Goal: Communication & Community: Answer question/provide support

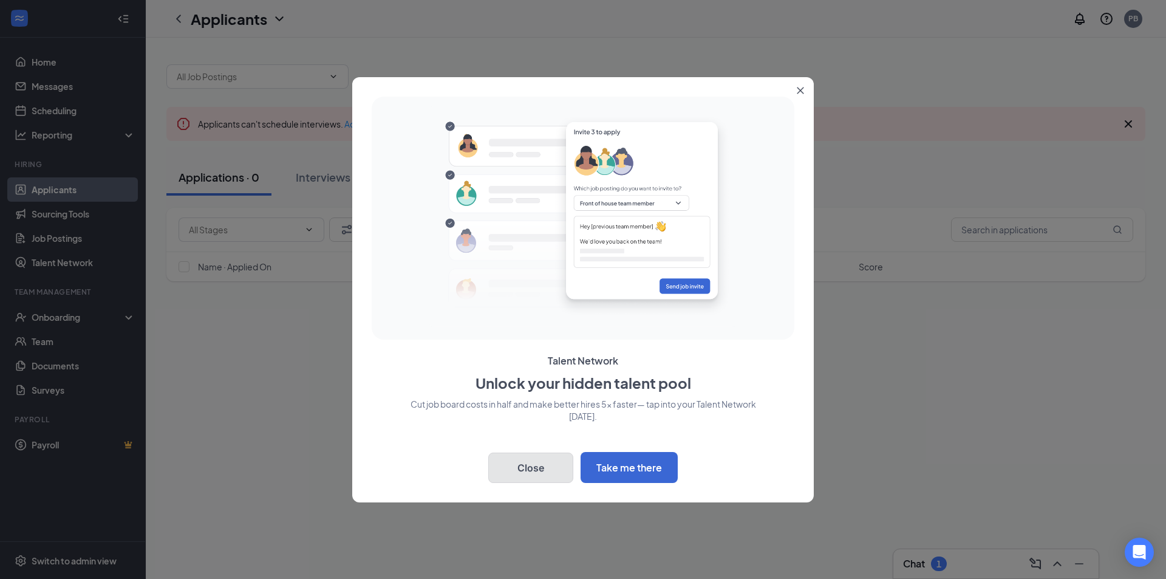
click at [544, 463] on button "Close" at bounding box center [530, 468] width 85 height 30
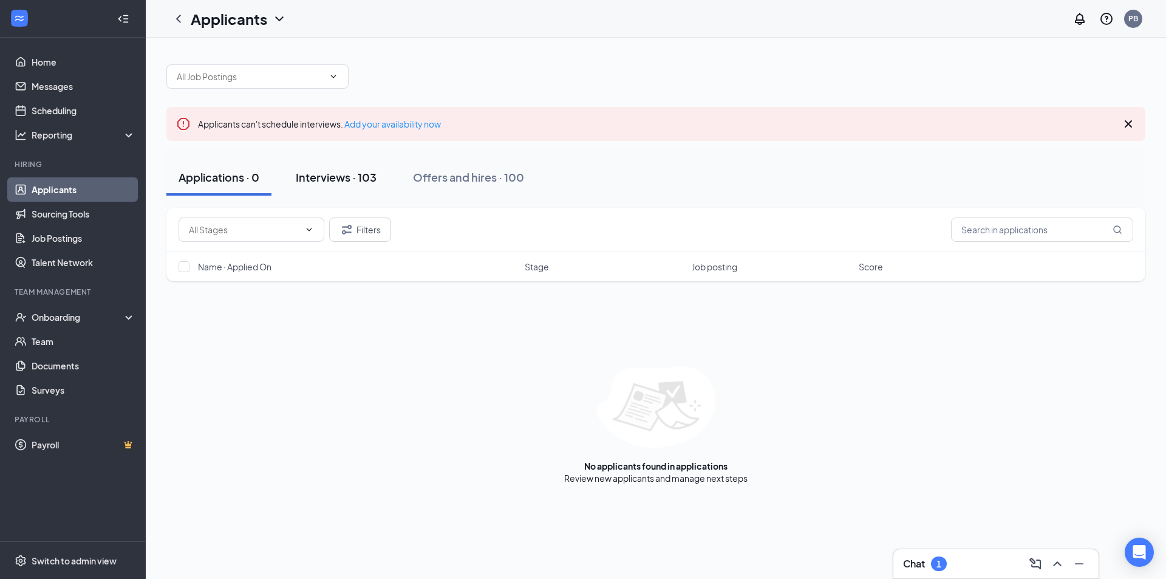
click at [307, 176] on div "Interviews · 103" at bounding box center [336, 176] width 81 height 15
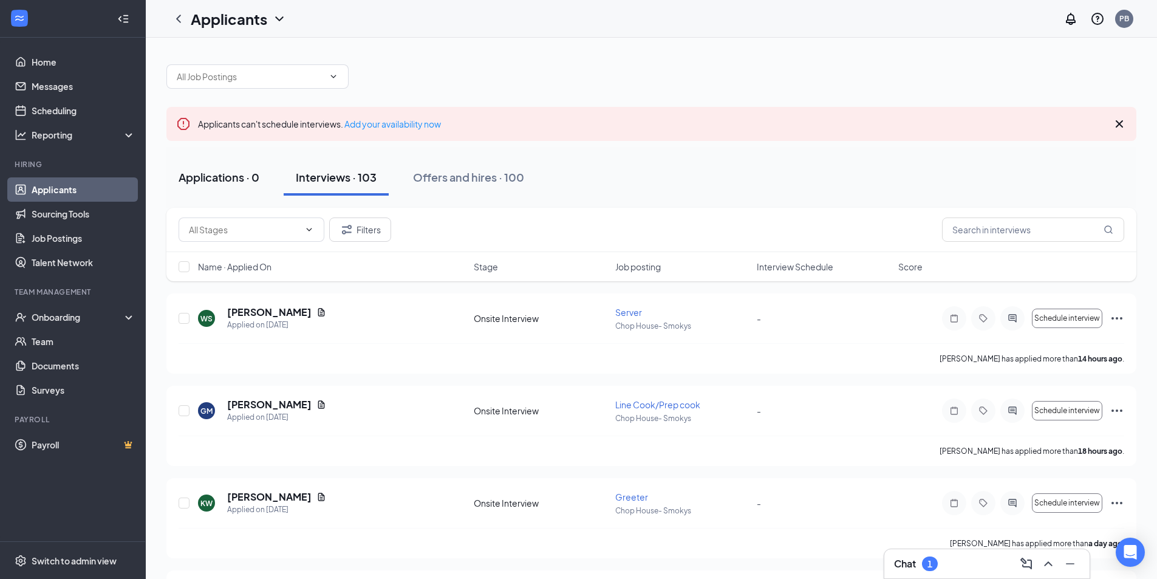
click at [225, 173] on div "Applications · 0" at bounding box center [219, 176] width 81 height 15
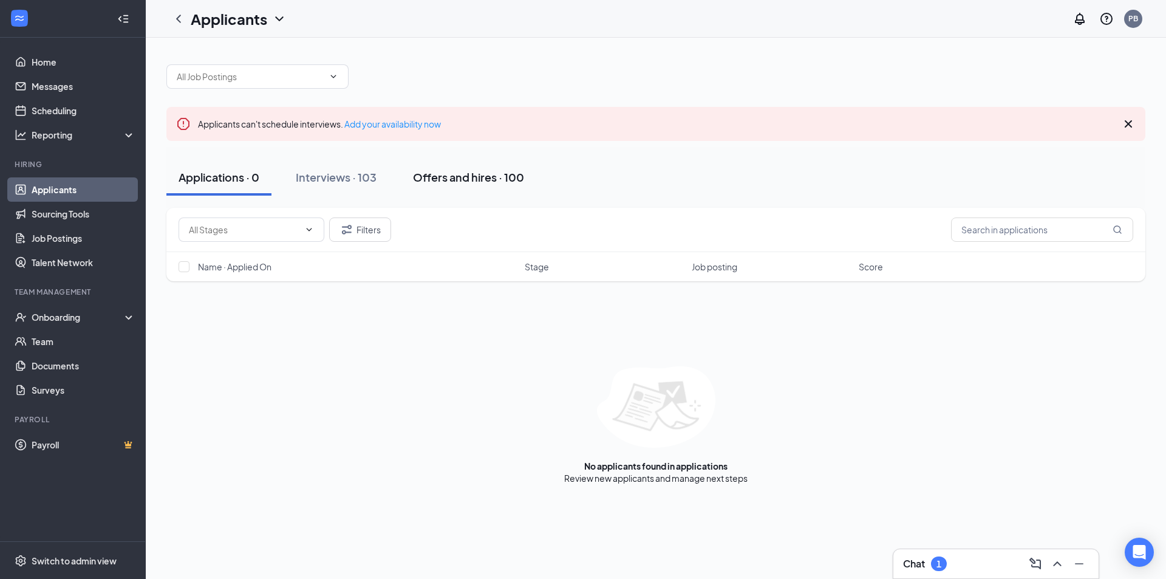
click at [494, 180] on div "Offers and hires · 100" at bounding box center [468, 176] width 111 height 15
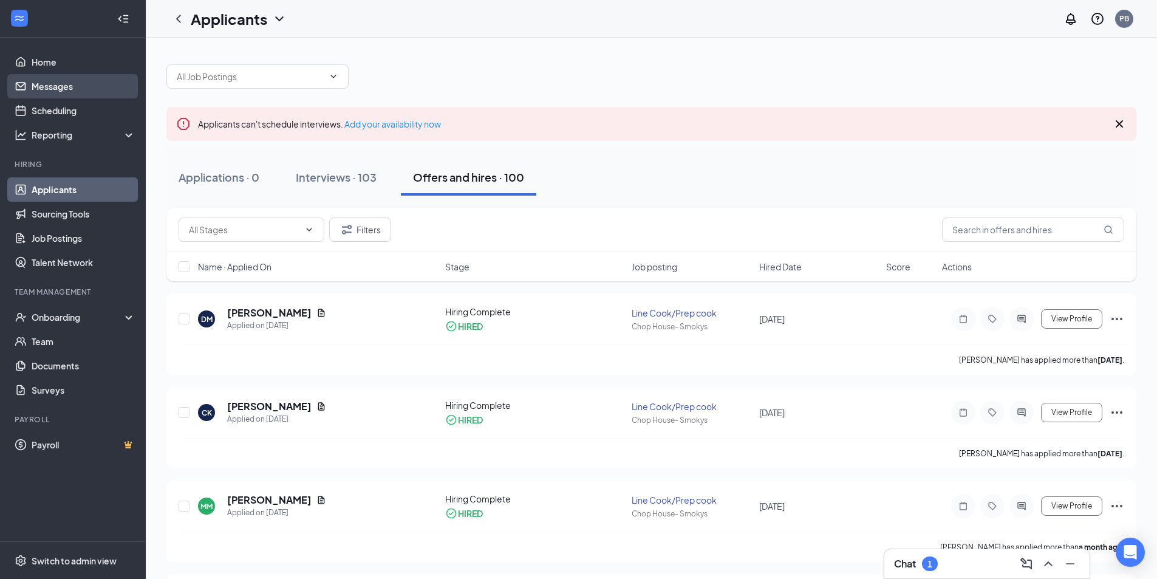
click at [59, 91] on link "Messages" at bounding box center [84, 86] width 104 height 24
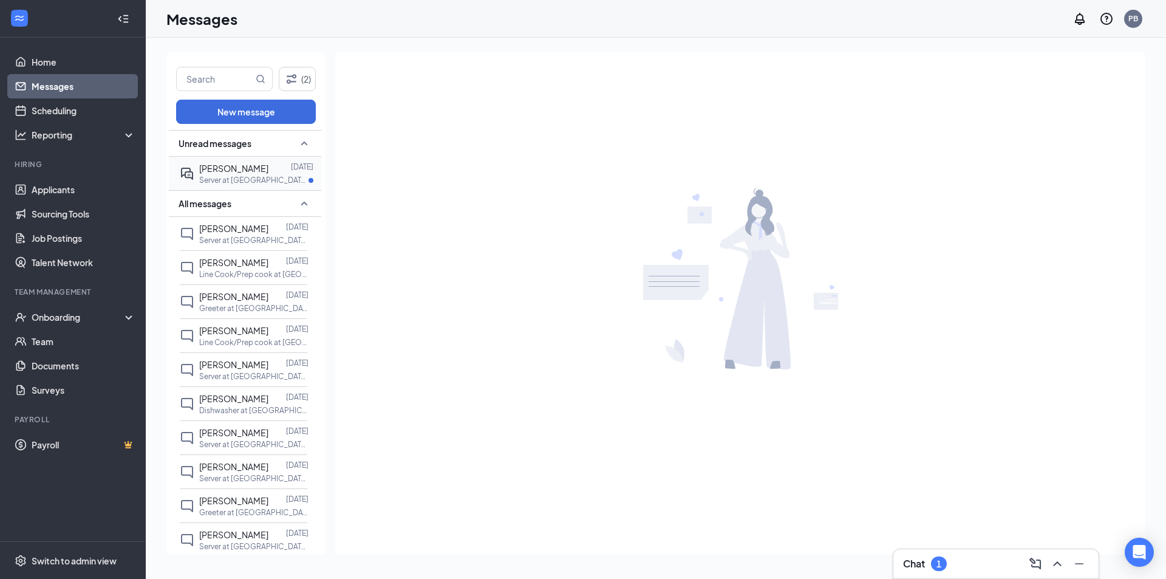
click at [230, 186] on div "[PERSON_NAME] [DATE] Server at [GEOGRAPHIC_DATA]- Smokys" at bounding box center [244, 173] width 128 height 33
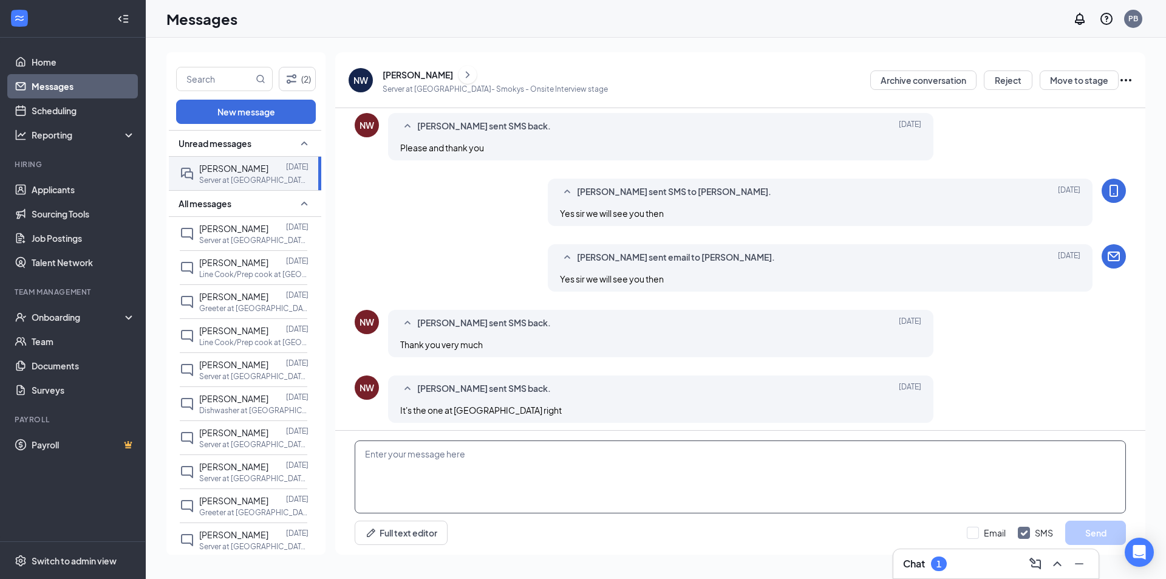
scroll to position [400, 0]
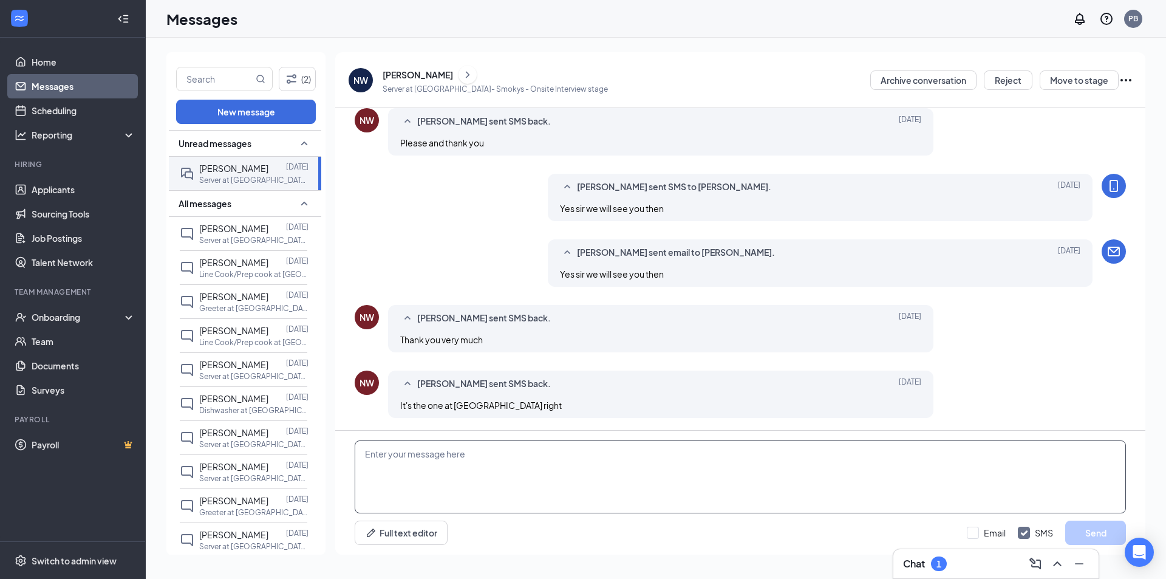
click at [487, 477] on textarea at bounding box center [740, 476] width 771 height 73
type textarea "Y"
click at [50, 61] on link "Home" at bounding box center [84, 62] width 104 height 24
